Goal: Information Seeking & Learning: Learn about a topic

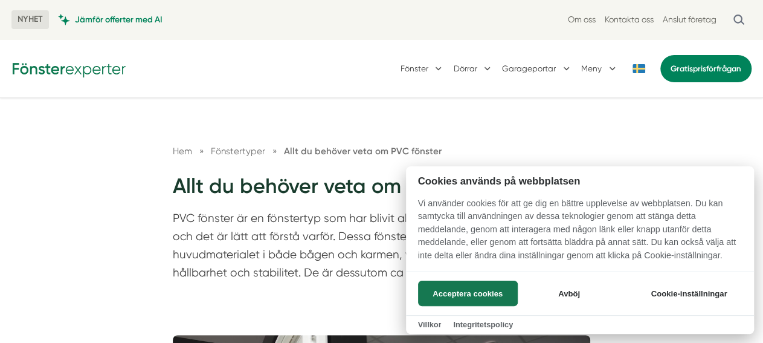
click at [410, 69] on div at bounding box center [381, 171] width 763 height 343
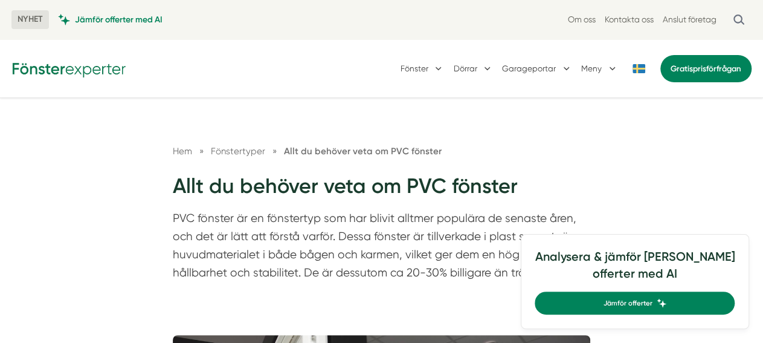
click at [410, 69] on button "Fönster" at bounding box center [423, 68] width 44 height 30
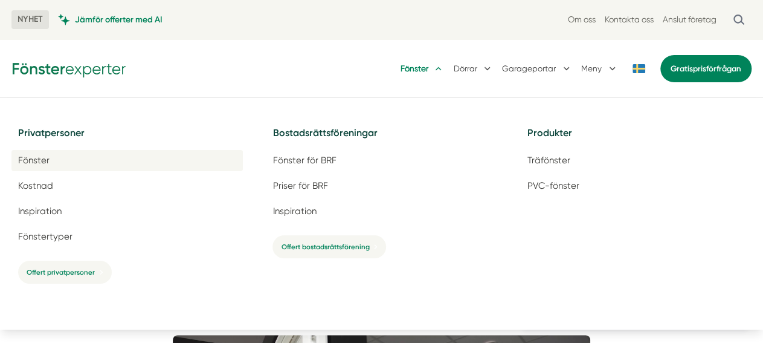
click at [28, 161] on span "Fönster" at bounding box center [33, 160] width 31 height 11
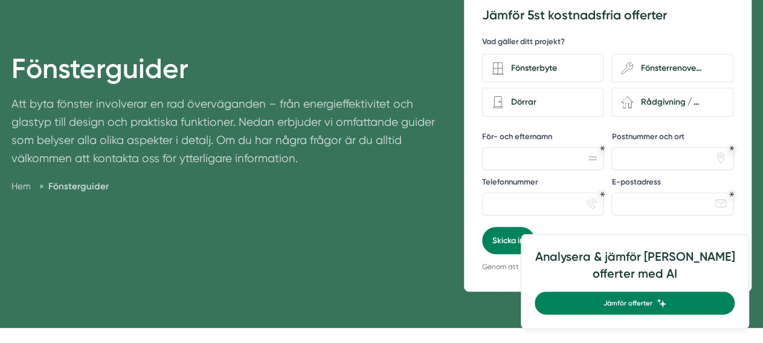
scroll to position [21, 0]
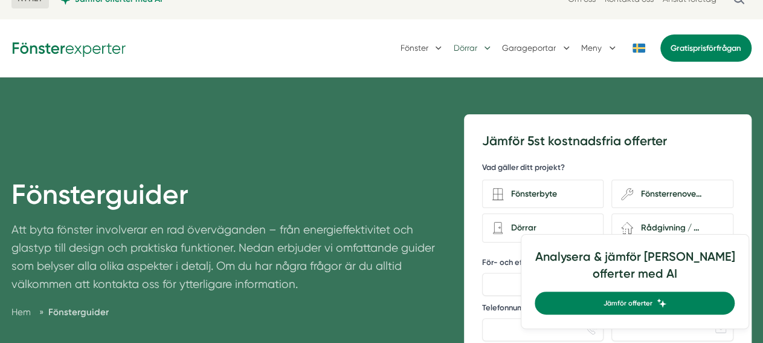
click at [466, 46] on button "Dörrar" at bounding box center [473, 48] width 40 height 30
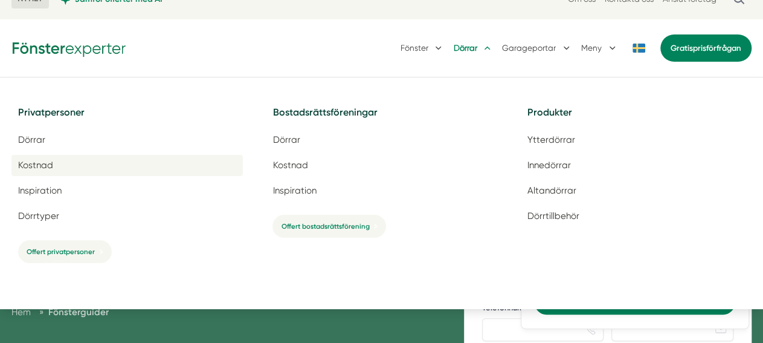
click at [38, 168] on span "Kostnad" at bounding box center [35, 164] width 35 height 11
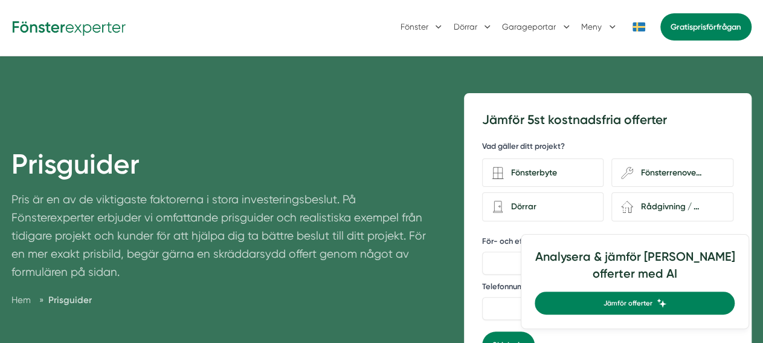
scroll to position [83, 0]
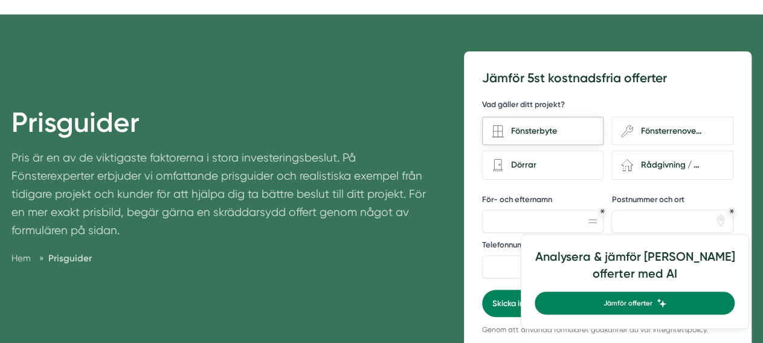
click at [523, 126] on div "Fönsterbyte" at bounding box center [549, 131] width 90 height 16
click at [0, 0] on input "Fönsterbyte" at bounding box center [0, 0] width 0 height 0
